Goal: Information Seeking & Learning: Learn about a topic

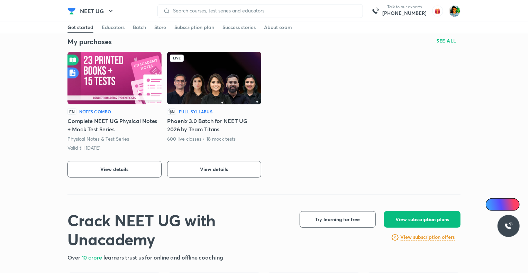
scroll to position [155, 0]
click at [192, 170] on button "View details" at bounding box center [214, 169] width 94 height 17
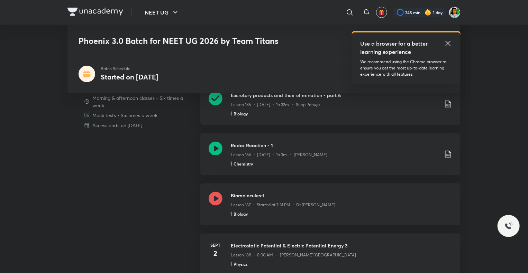
scroll to position [389, 0]
click at [215, 149] on icon at bounding box center [216, 150] width 14 height 14
